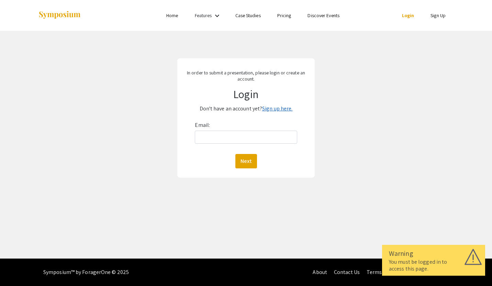
click at [273, 111] on link "Sign up here." at bounding box center [277, 108] width 30 height 7
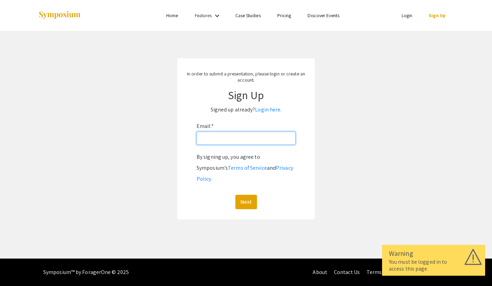
click at [244, 135] on input "Email: *" at bounding box center [245, 138] width 99 height 13
type input "[EMAIL_ADDRESS][DOMAIN_NAME]"
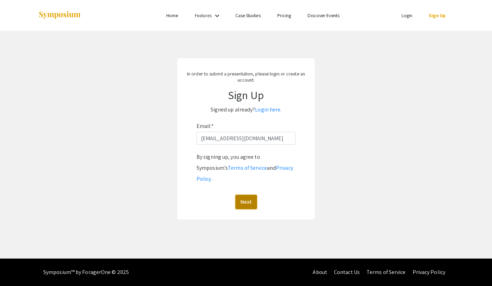
click at [247, 195] on button "Next" at bounding box center [246, 202] width 22 height 14
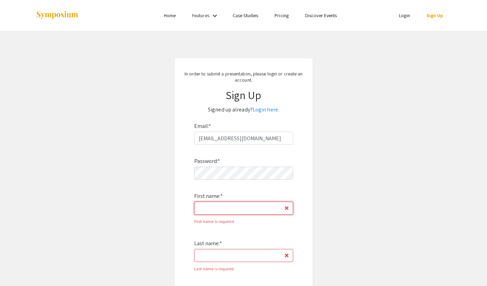
click at [229, 207] on input "First name: *" at bounding box center [243, 208] width 99 height 13
type input "[PERSON_NAME]"
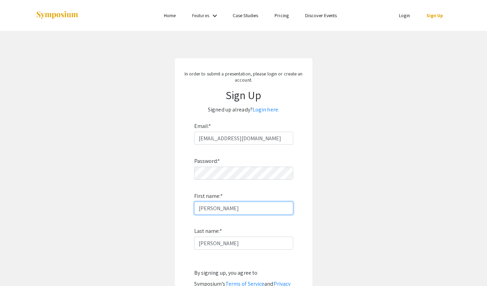
scroll to position [93, 0]
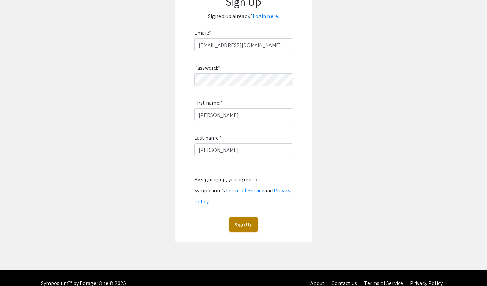
click at [235, 218] on button "Sign Up" at bounding box center [243, 225] width 29 height 14
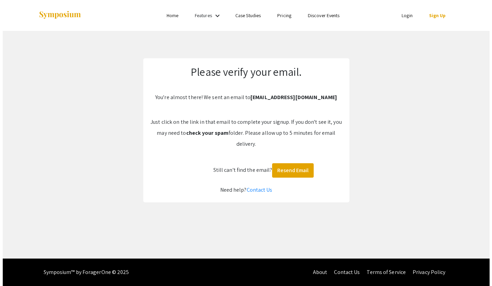
scroll to position [0, 0]
